Goal: Task Accomplishment & Management: Complete application form

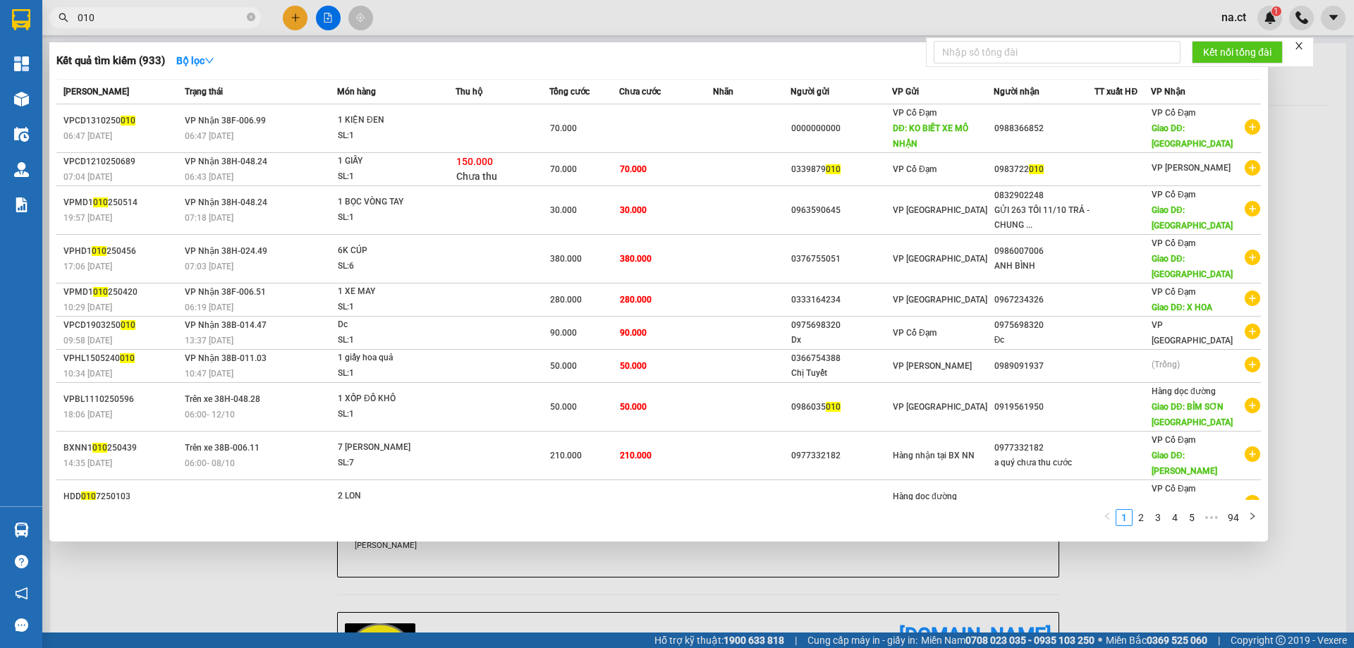
click at [159, 22] on input "010" at bounding box center [161, 18] width 166 height 16
type input "0"
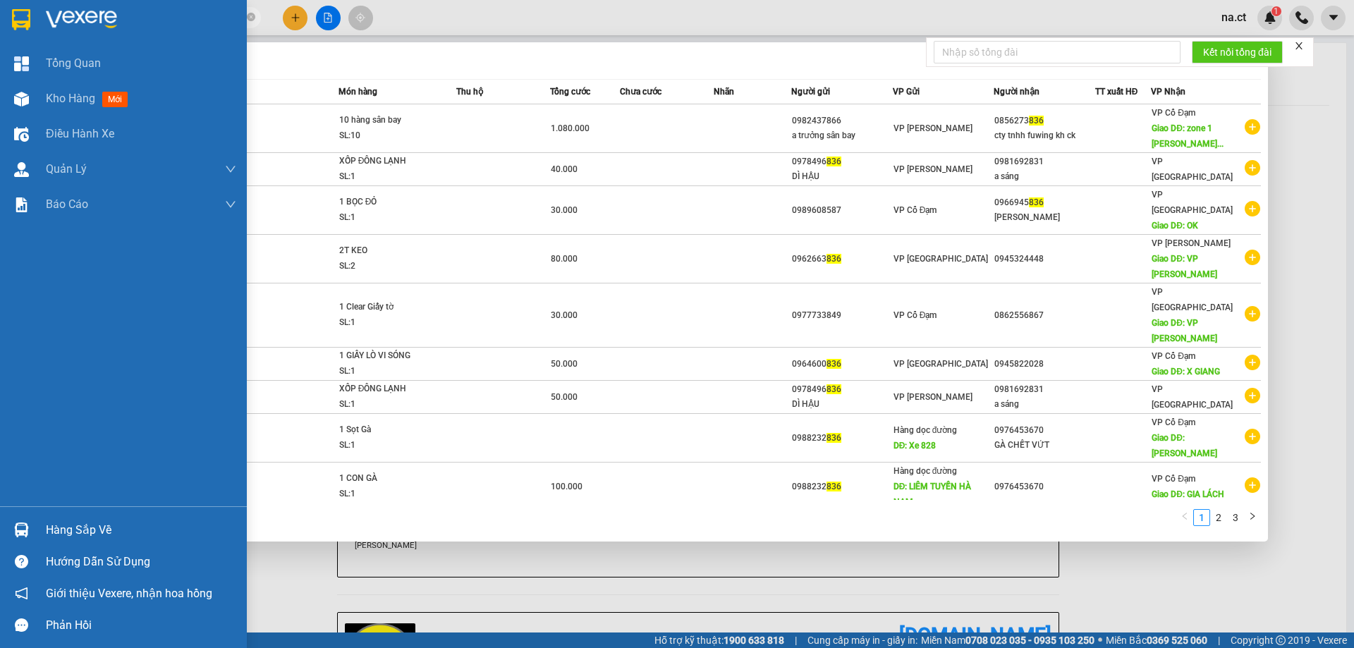
drag, startPoint x: 125, startPoint y: 20, endPoint x: 23, endPoint y: 41, distance: 104.3
click at [23, 41] on section "Kết quả tìm kiếm ( 29 ) Bộ lọc Mã ĐH Trạng thái Món hàng Thu hộ Tổng cước Chưa …" at bounding box center [677, 324] width 1354 height 648
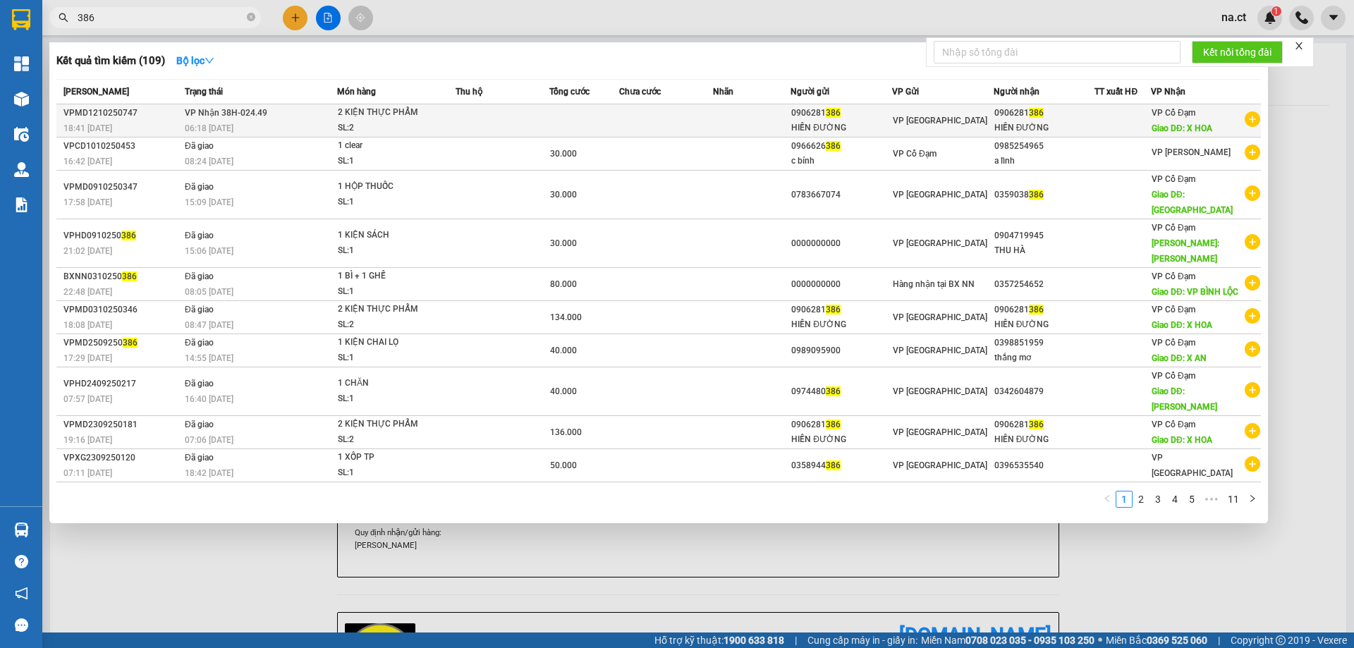
type input "386"
click at [433, 109] on div "2 KIỆN THỰC PHẨM" at bounding box center [391, 113] width 106 height 16
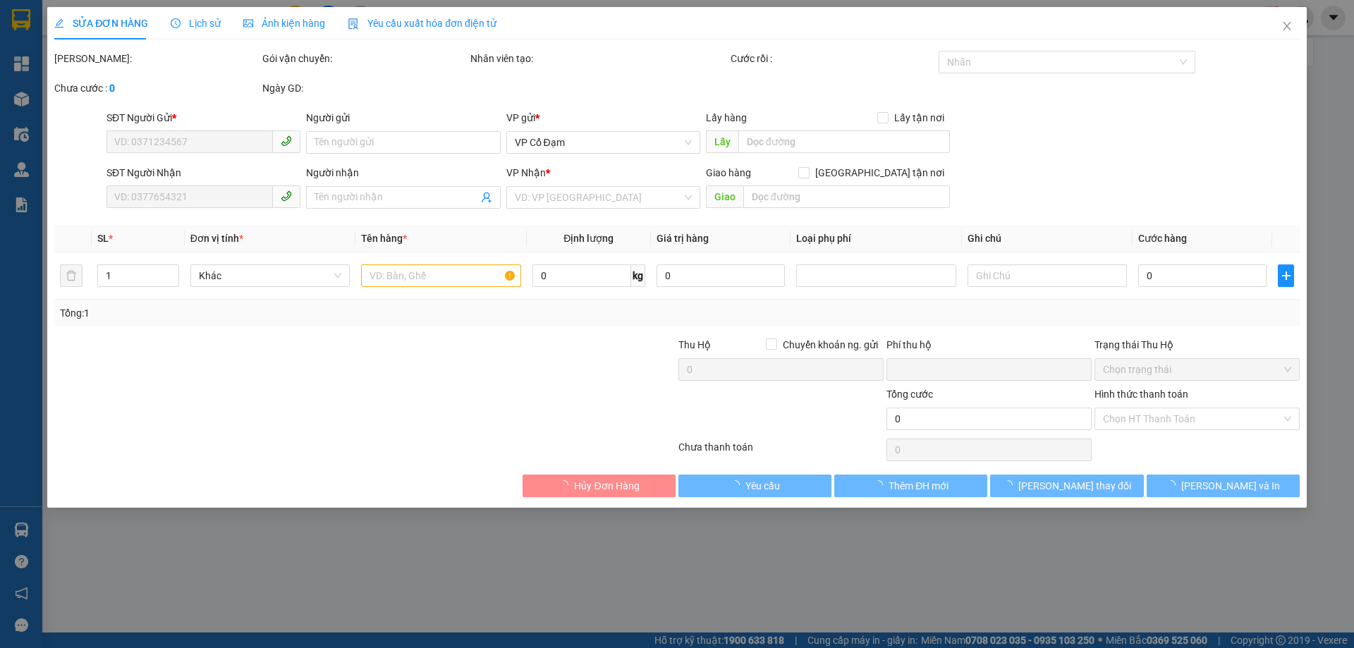
type input "0906281386"
type input "HIỀN ĐƯỜNG"
type input "0906281386"
type input "HIỀN ĐƯỜNG"
type input "X HOA"
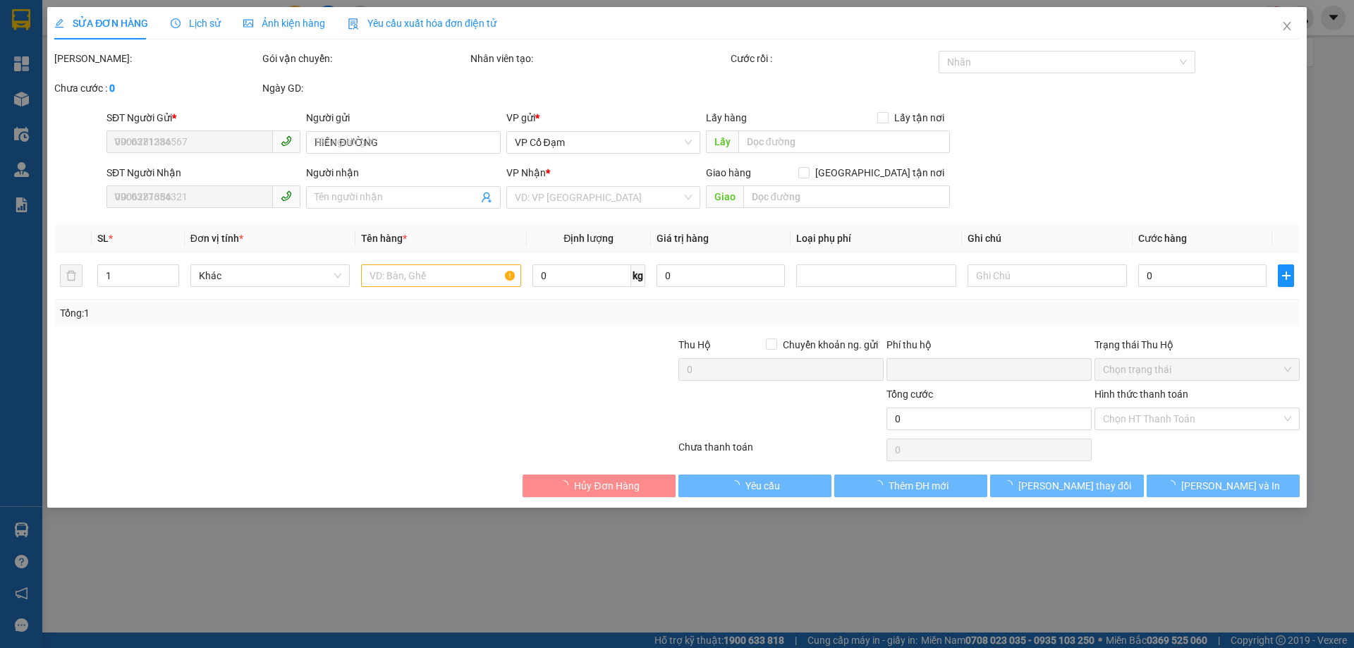
type input "0"
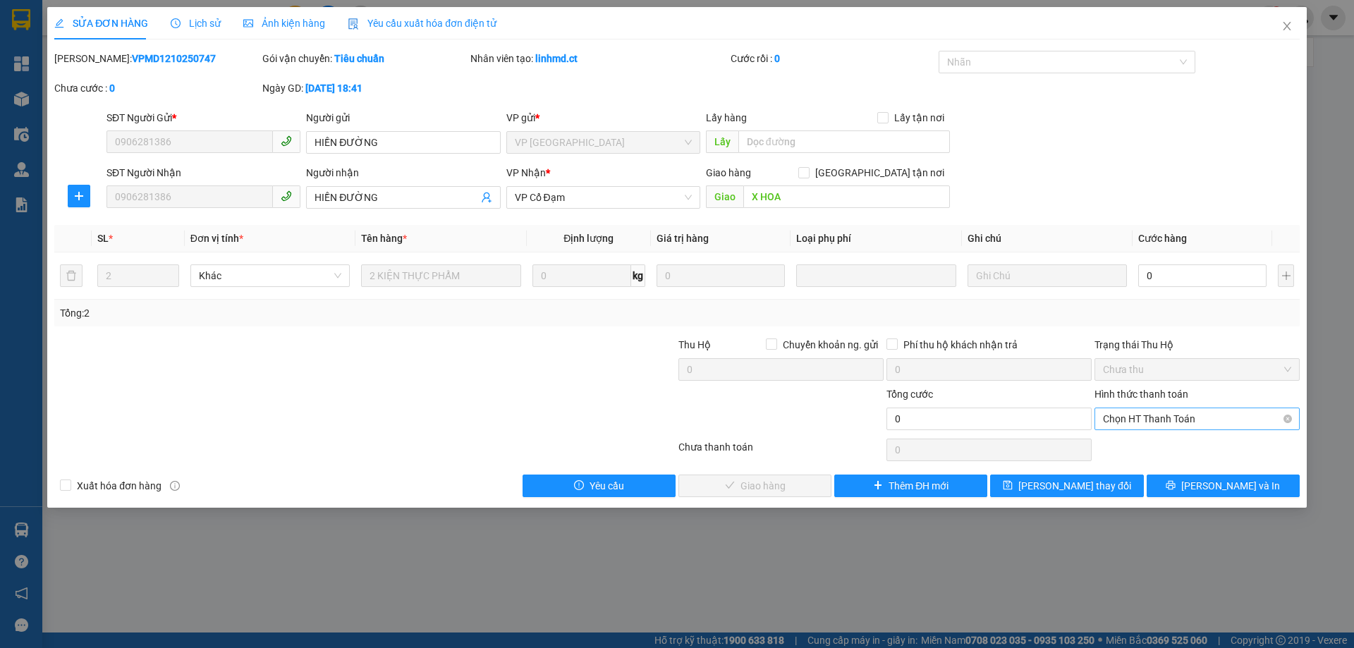
click at [1180, 424] on span "Chọn HT Thanh Toán" at bounding box center [1197, 418] width 188 height 21
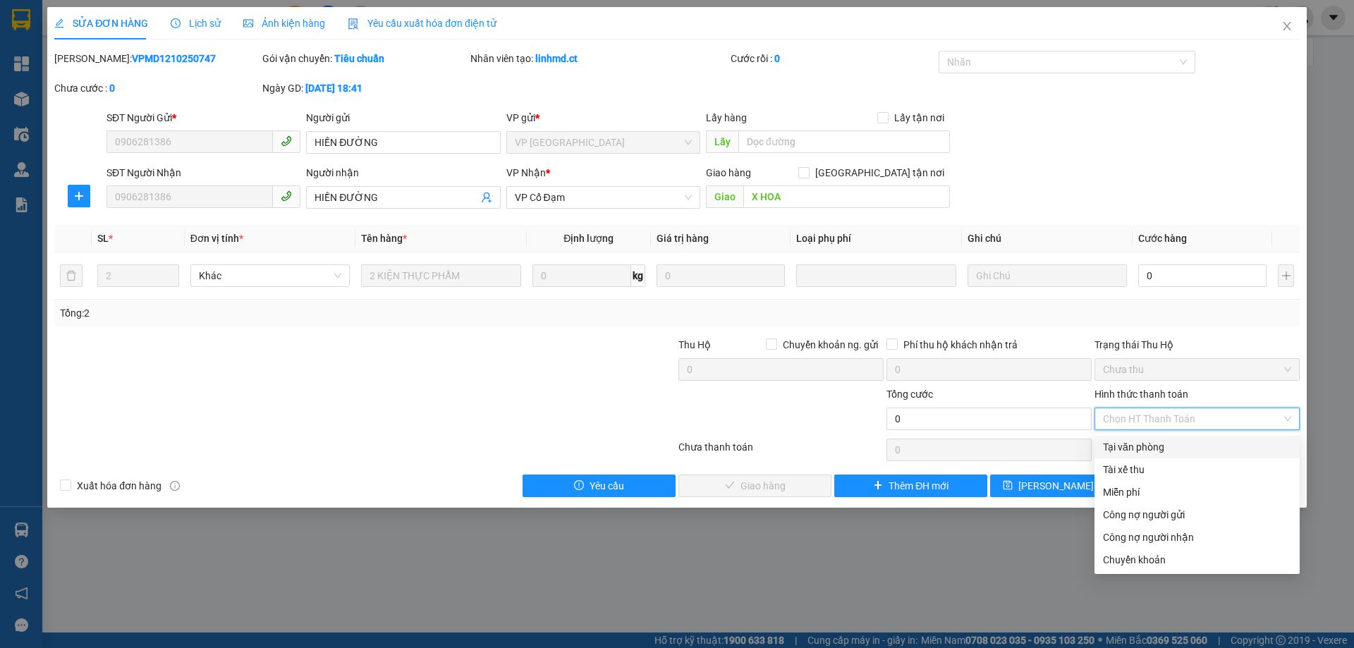
click at [1141, 450] on div "Tại văn phòng" at bounding box center [1197, 447] width 188 height 16
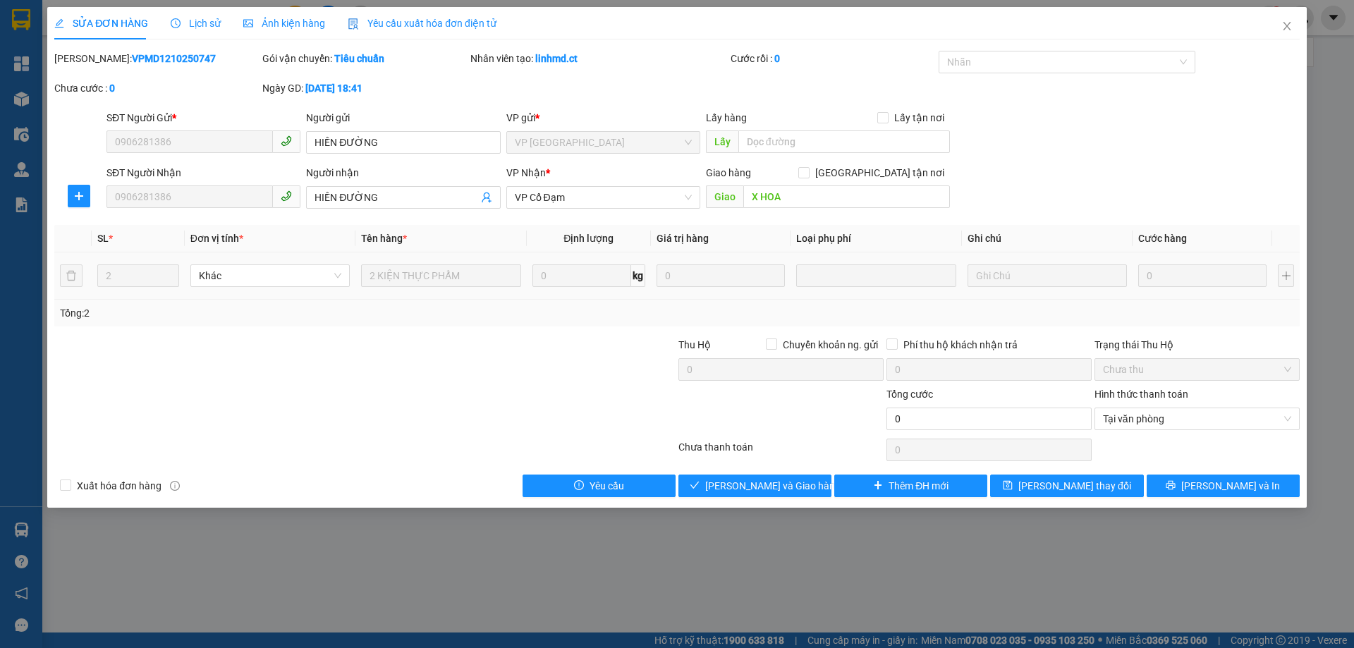
click at [1177, 294] on td "0" at bounding box center [1202, 275] width 140 height 47
click at [1103, 482] on button "[PERSON_NAME] thay đổi" at bounding box center [1066, 486] width 153 height 23
click at [1229, 482] on span "[PERSON_NAME] và In" at bounding box center [1230, 486] width 99 height 16
click at [1217, 413] on span "Tại văn phòng" at bounding box center [1197, 418] width 188 height 21
click at [1174, 276] on input "0" at bounding box center [1202, 275] width 128 height 23
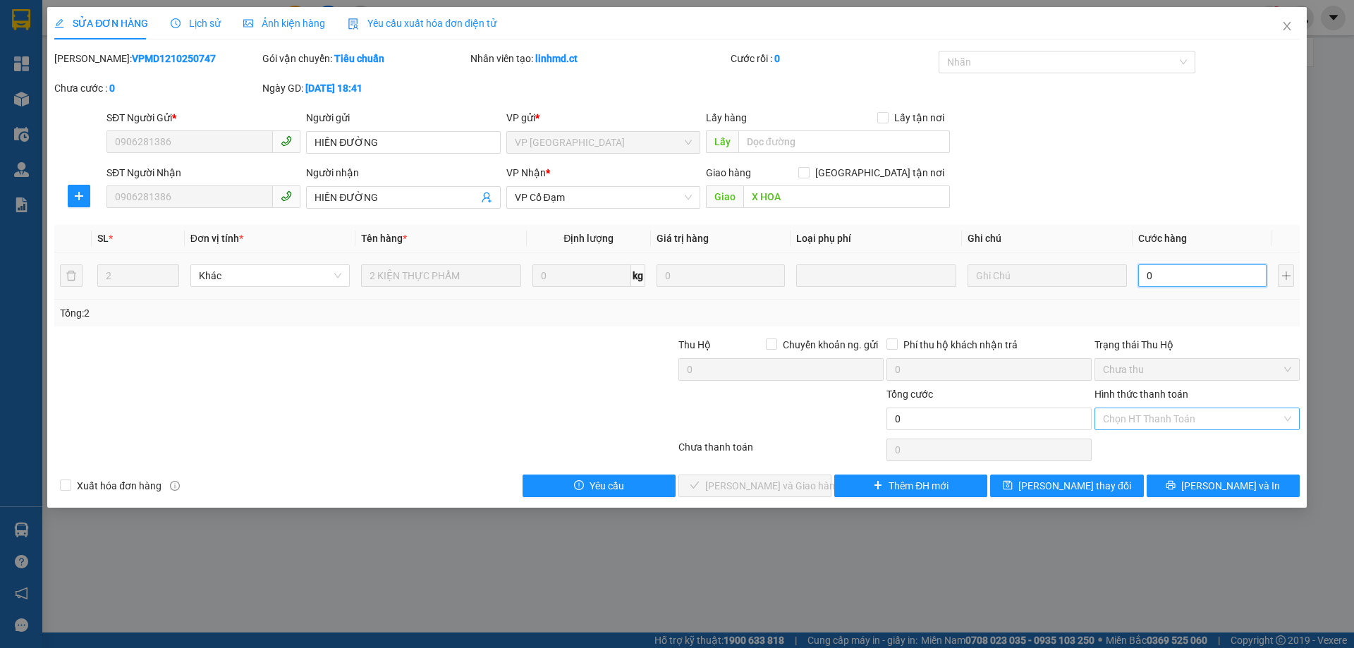
type input "1"
type input "13"
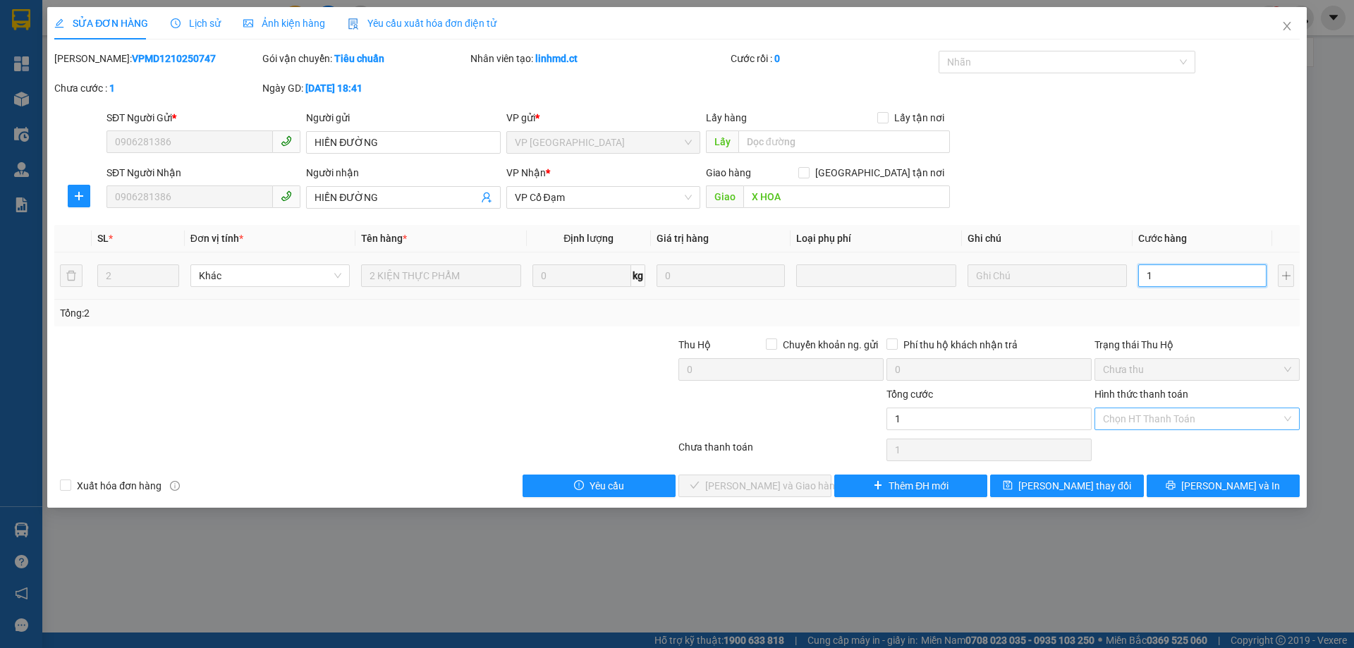
type input "13"
type input "130"
type input "130.000"
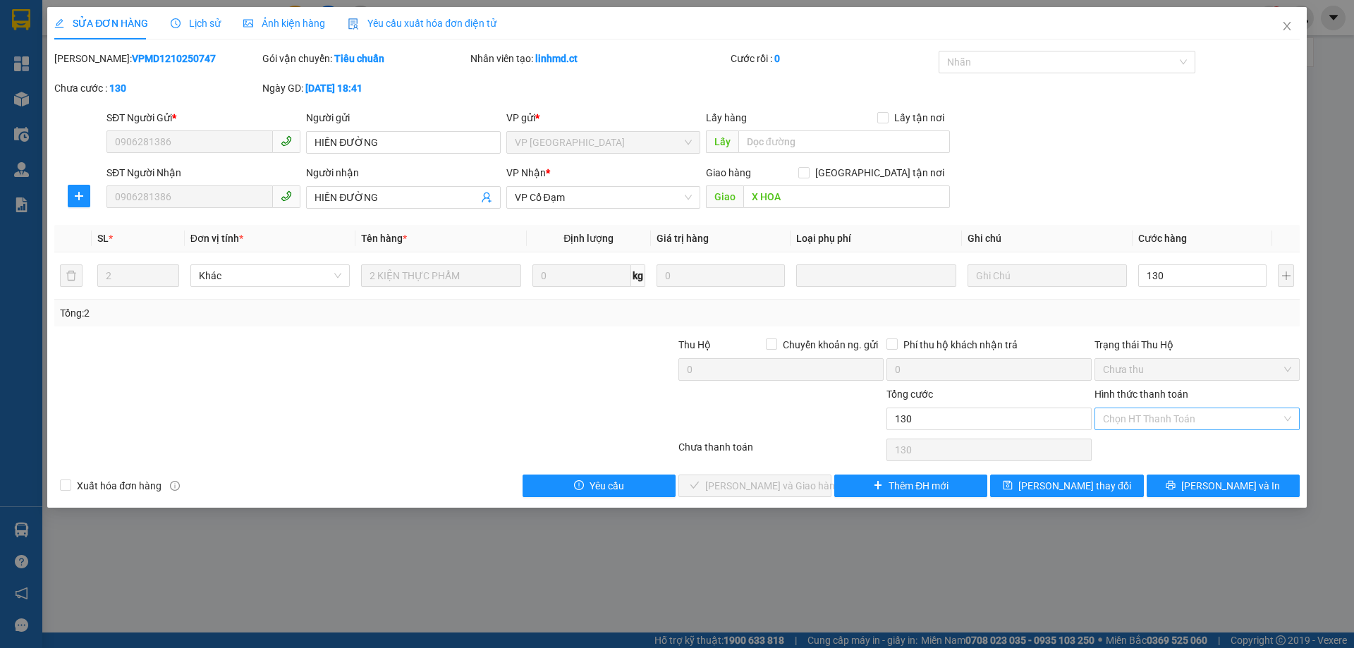
type input "130.000"
click at [1140, 397] on label "Hình thức thanh toán" at bounding box center [1141, 394] width 94 height 11
click at [1140, 408] on input "Hình thức thanh toán" at bounding box center [1192, 418] width 178 height 21
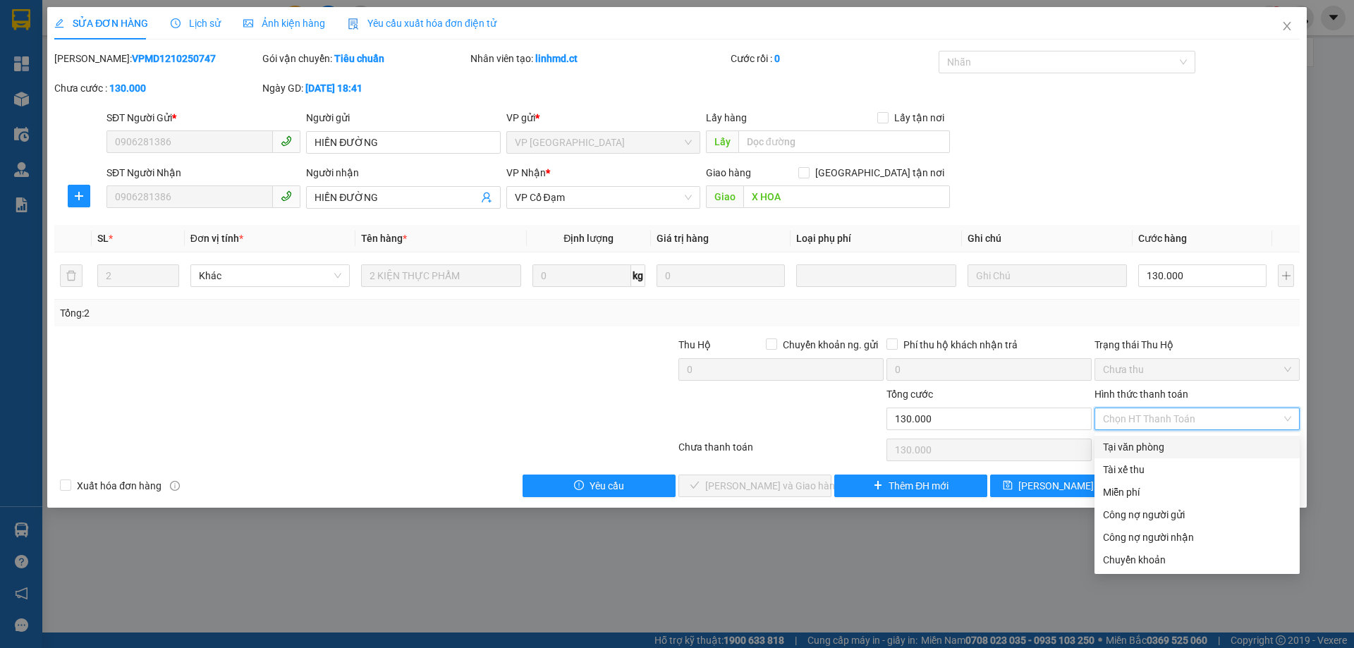
click at [1138, 444] on div "Tại văn phòng" at bounding box center [1197, 447] width 188 height 16
type input "0"
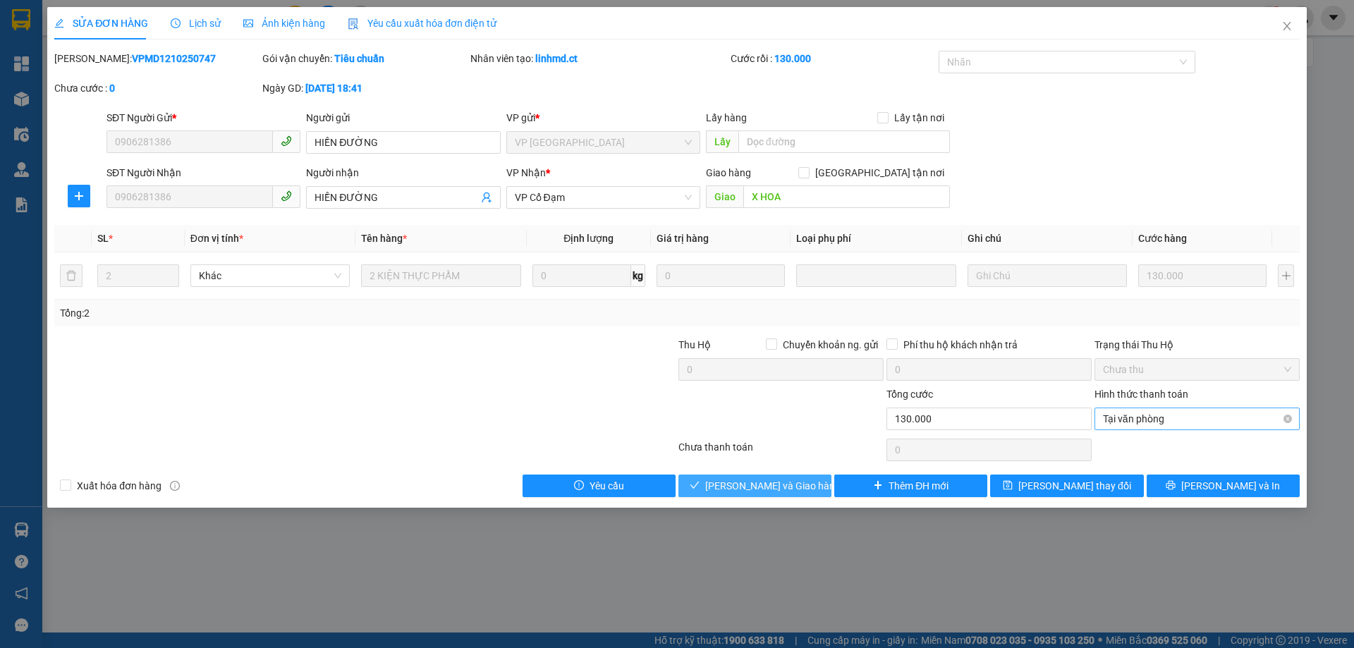
click at [752, 485] on span "[PERSON_NAME] và Giao hàng" at bounding box center [772, 486] width 135 height 16
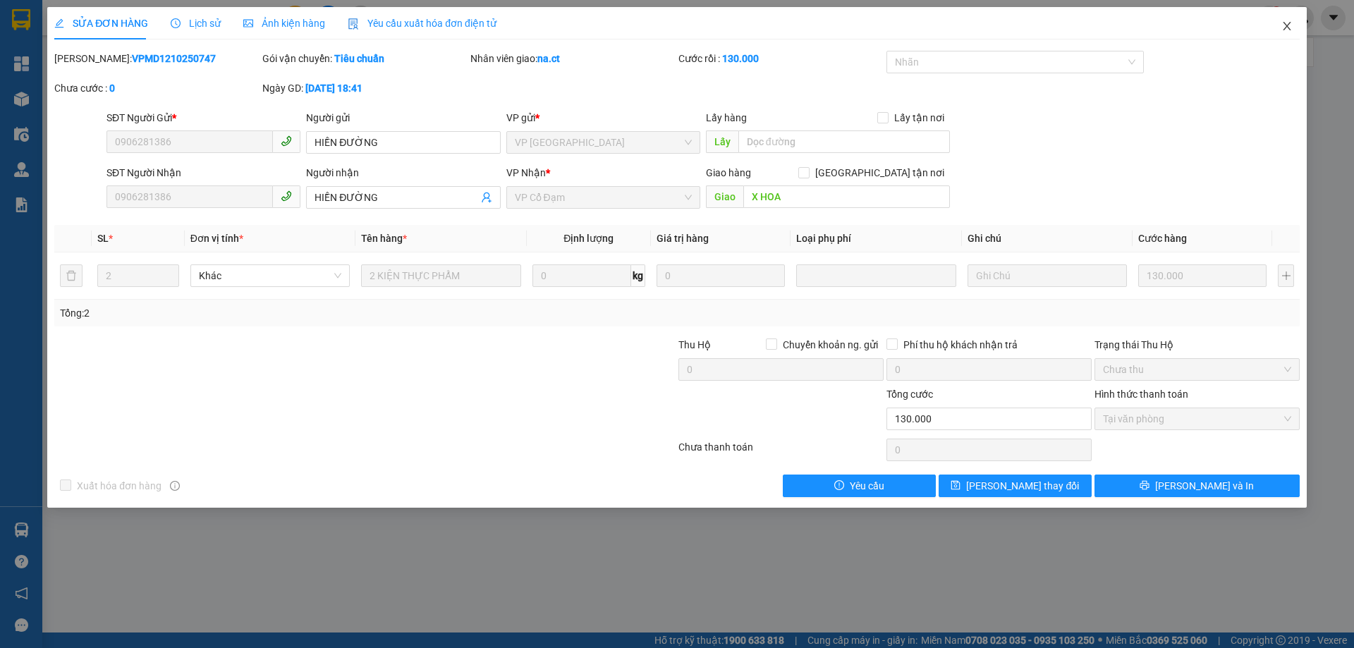
click at [1289, 27] on icon "close" at bounding box center [1286, 25] width 11 height 11
